Goal: Task Accomplishment & Management: Manage account settings

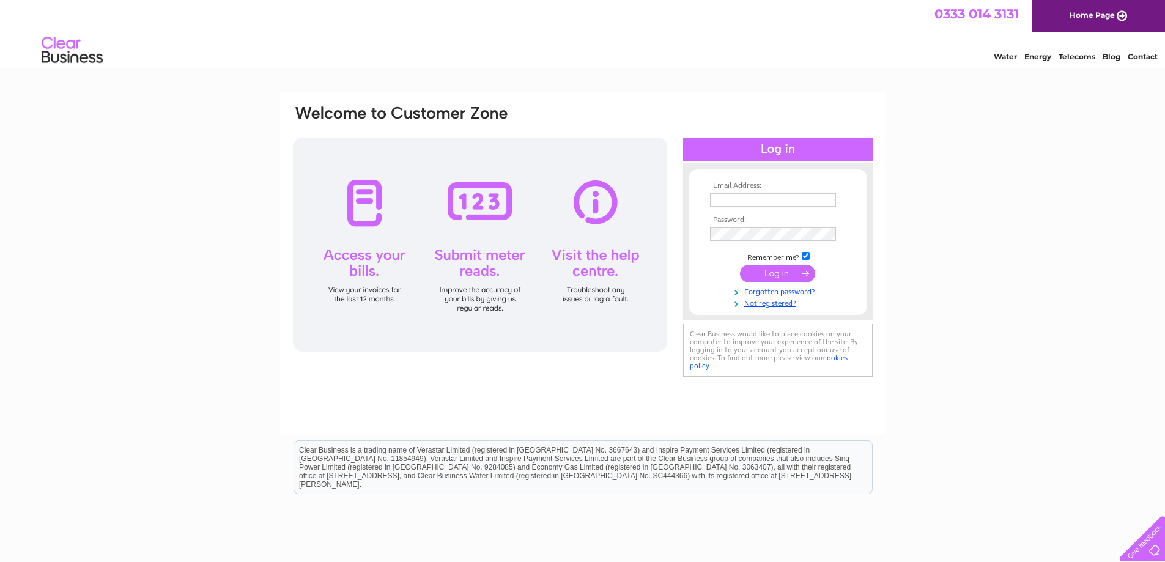
click at [756, 199] on input "text" at bounding box center [773, 199] width 126 height 13
paste input "[EMAIL_ADDRESS][DOMAIN_NAME]"
type input "[EMAIL_ADDRESS][DOMAIN_NAME]"
click at [736, 227] on td at bounding box center [778, 234] width 142 height 20
click at [779, 271] on input "submit" at bounding box center [777, 274] width 75 height 17
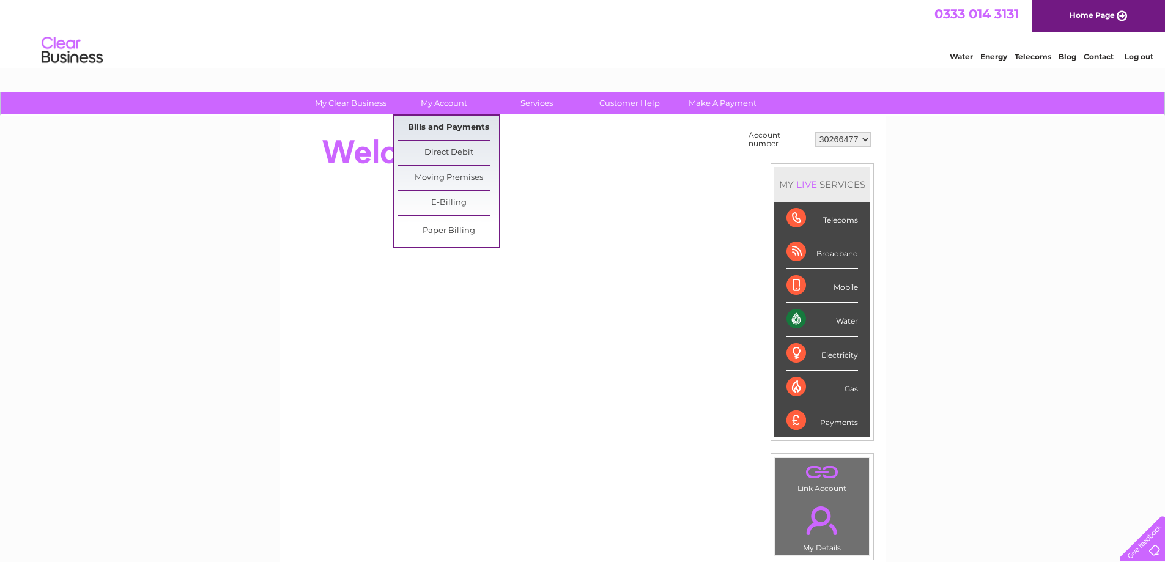
click at [463, 125] on link "Bills and Payments" at bounding box center [448, 128] width 101 height 24
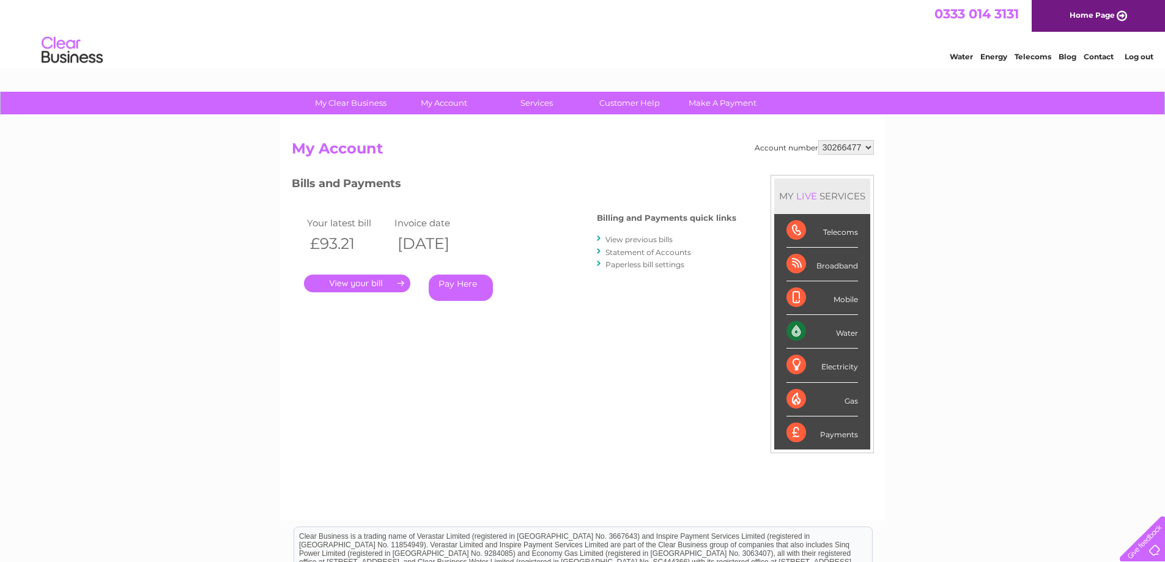
click at [373, 287] on link "." at bounding box center [357, 283] width 106 height 18
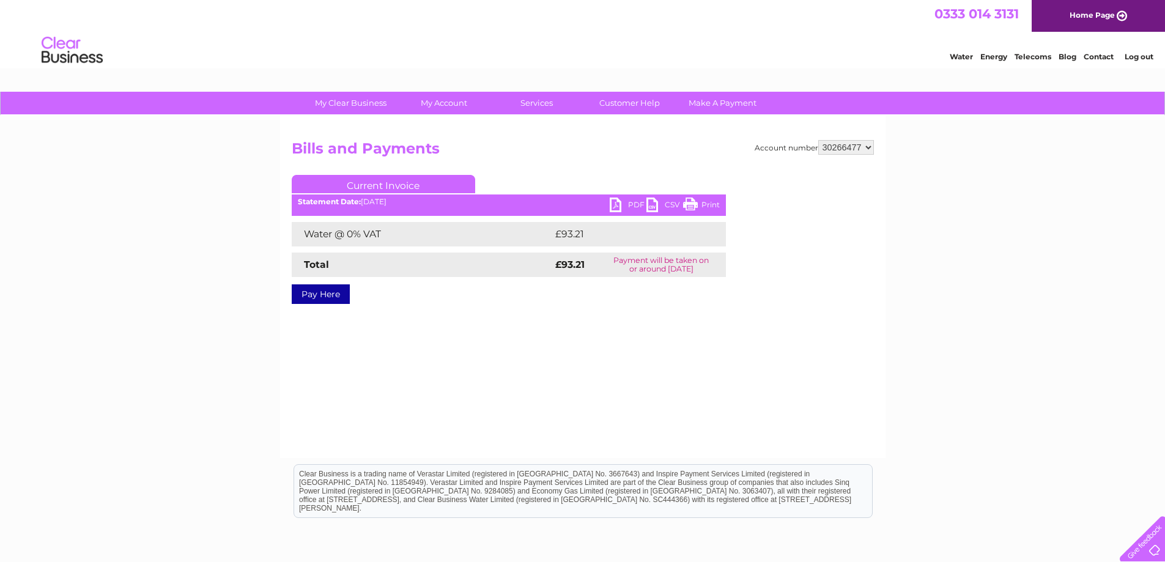
click at [625, 205] on link "PDF" at bounding box center [627, 206] width 37 height 18
